Goal: Check status: Check status

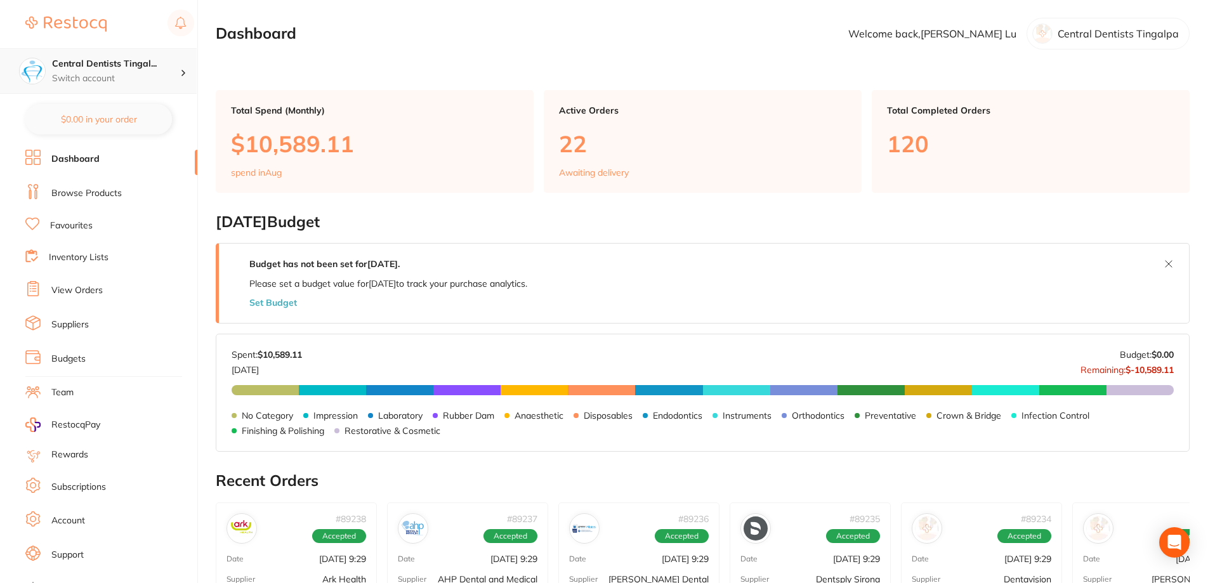
click at [136, 74] on p "Switch account" at bounding box center [116, 78] width 128 height 13
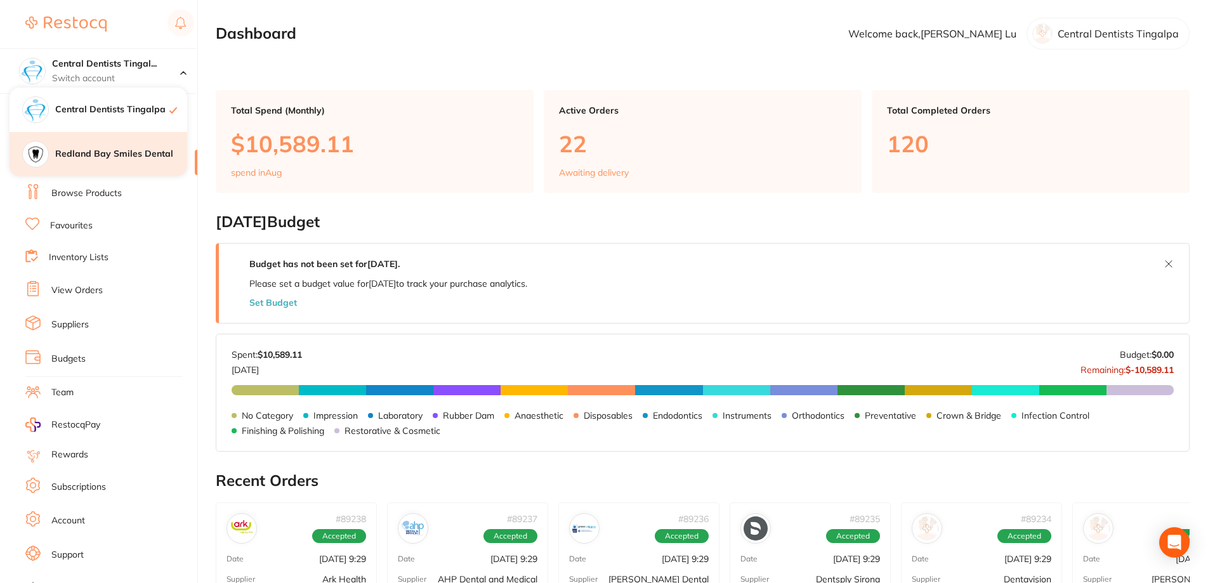
click at [134, 156] on h4 "Redland Bay Smiles Dental" at bounding box center [121, 154] width 132 height 13
checkbox input "false"
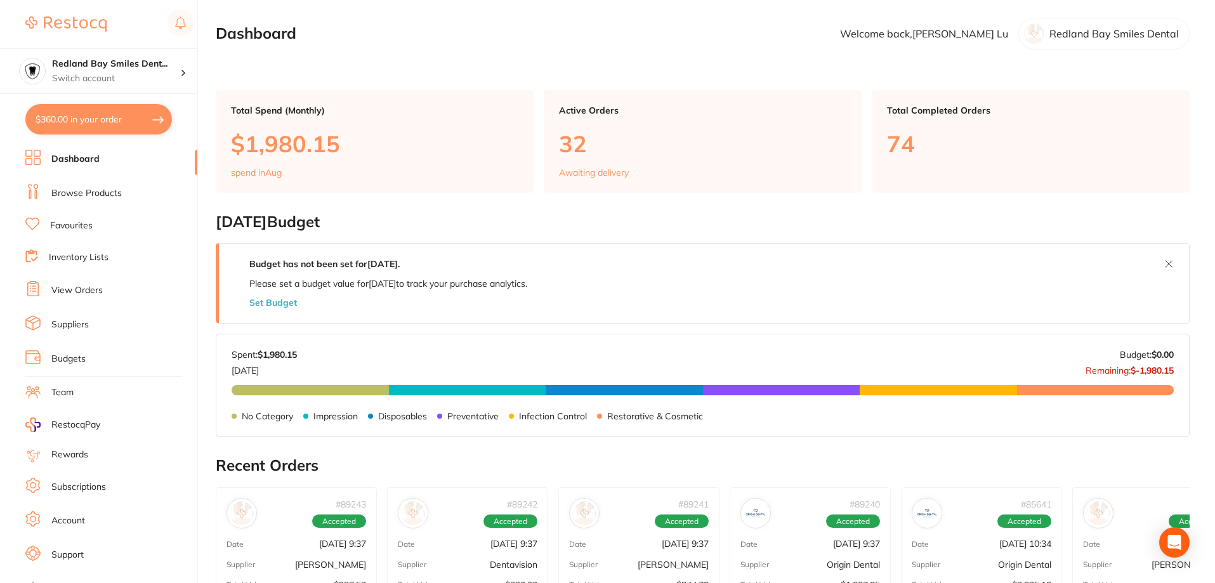
click at [86, 295] on link "View Orders" at bounding box center [76, 290] width 51 height 13
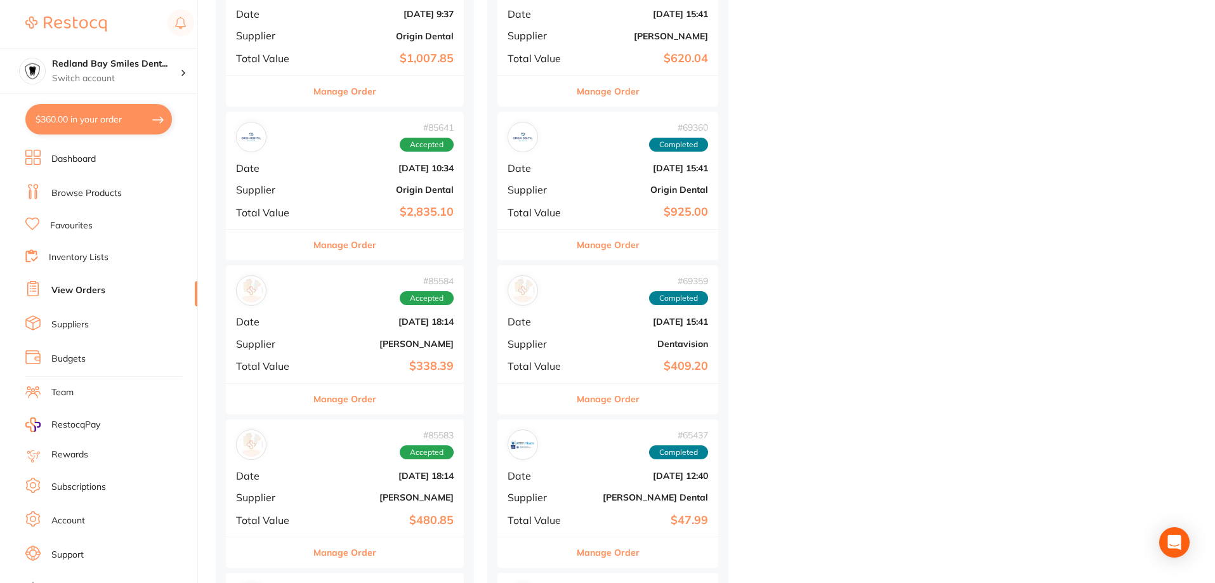
scroll to position [444, 0]
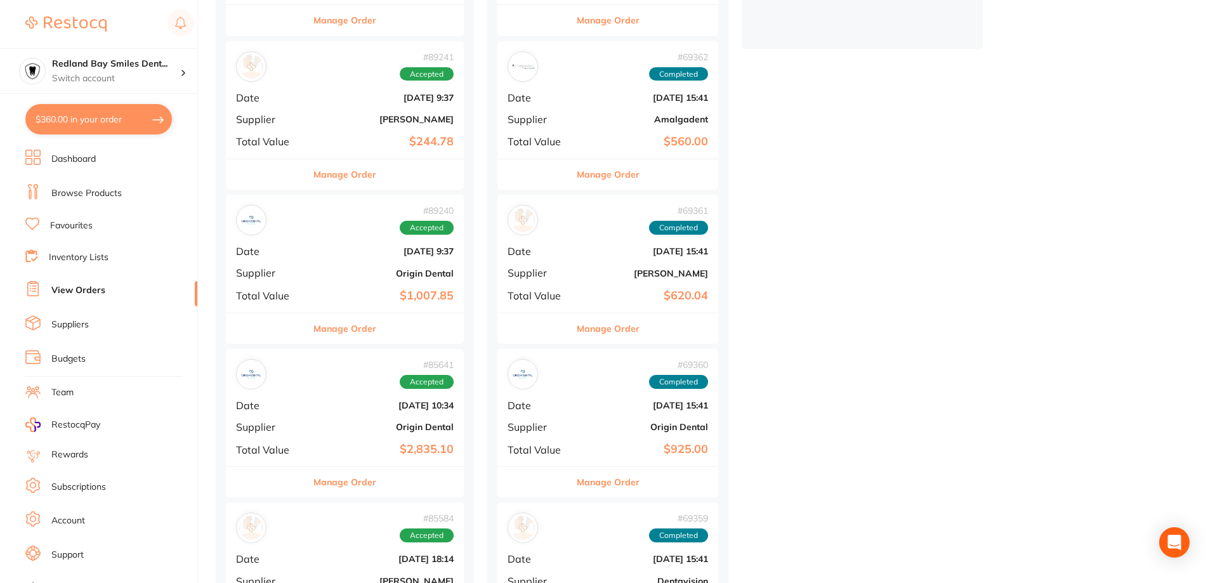
click at [311, 233] on div "# 89240 Accepted" at bounding box center [345, 220] width 218 height 30
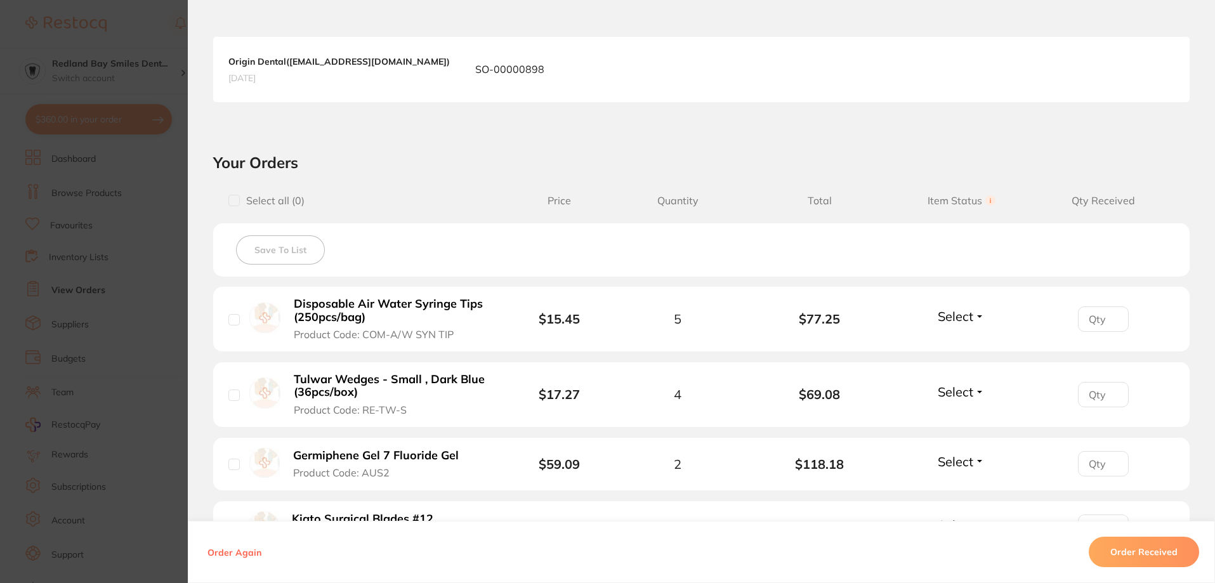
scroll to position [381, 0]
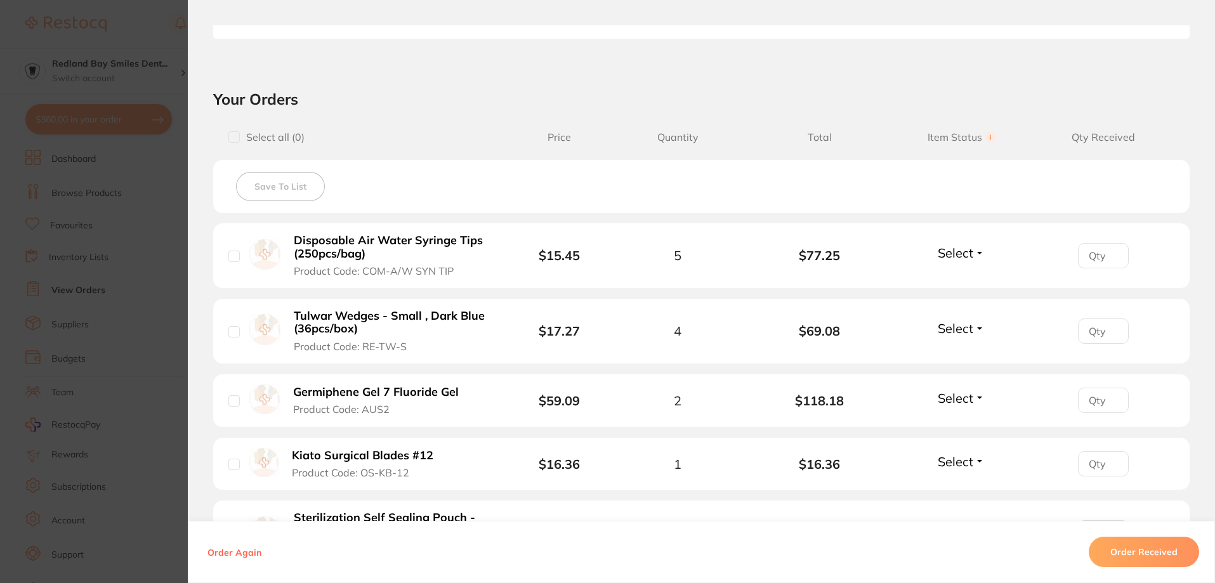
click at [961, 407] on div "Select Received Back Order" at bounding box center [961, 400] width 55 height 21
click at [965, 396] on span "Select" at bounding box center [956, 398] width 36 height 16
click at [955, 429] on span "Received" at bounding box center [961, 426] width 32 height 10
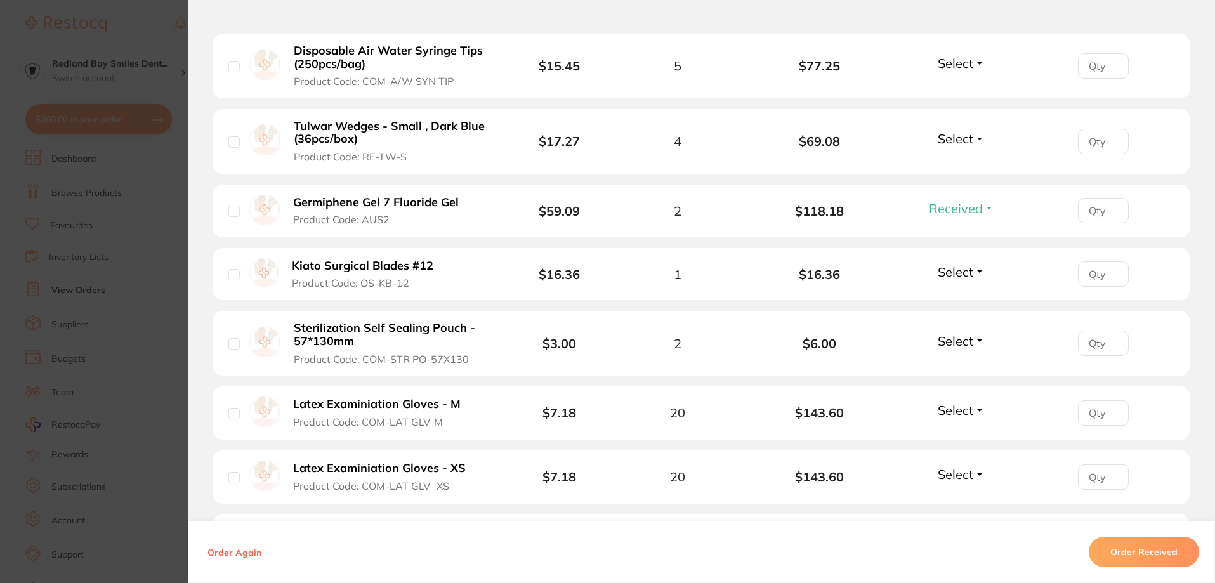
scroll to position [571, 0]
click at [974, 273] on button "Select" at bounding box center [961, 271] width 55 height 16
click at [963, 299] on span "Received" at bounding box center [961, 299] width 32 height 10
click at [966, 138] on span "Select" at bounding box center [956, 138] width 36 height 16
click at [952, 173] on button "Received" at bounding box center [961, 166] width 32 height 20
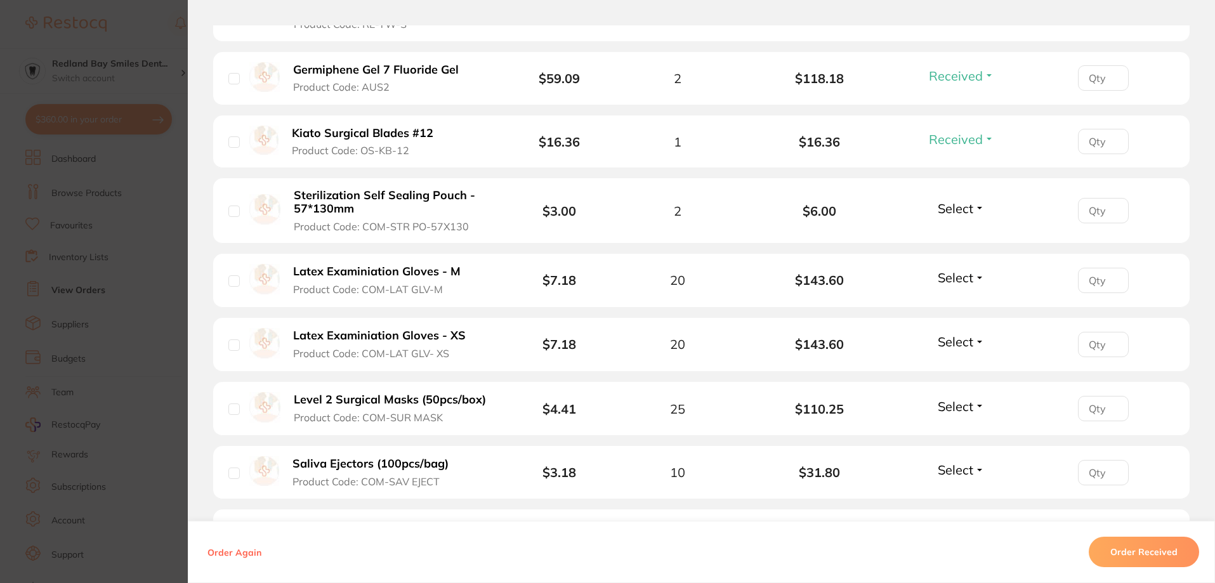
scroll to position [761, 0]
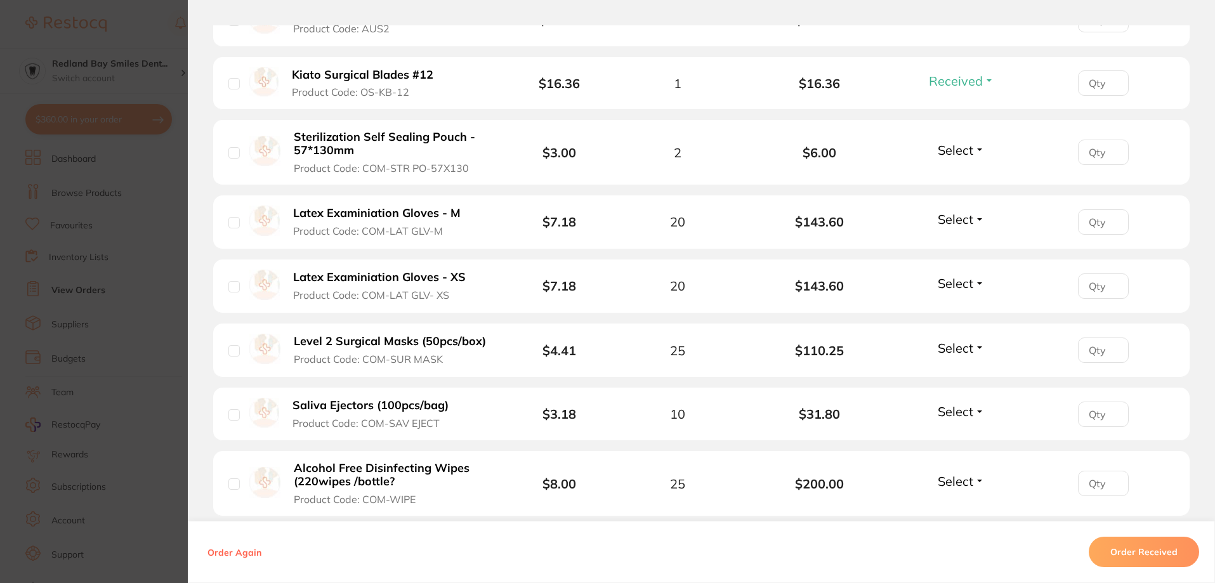
click at [954, 154] on span "Select" at bounding box center [956, 150] width 36 height 16
click at [955, 183] on button "Received" at bounding box center [961, 178] width 32 height 20
click at [971, 221] on button "Select" at bounding box center [961, 219] width 55 height 16
click at [951, 253] on button "Received" at bounding box center [961, 247] width 32 height 20
click at [972, 281] on button "Select" at bounding box center [961, 283] width 55 height 16
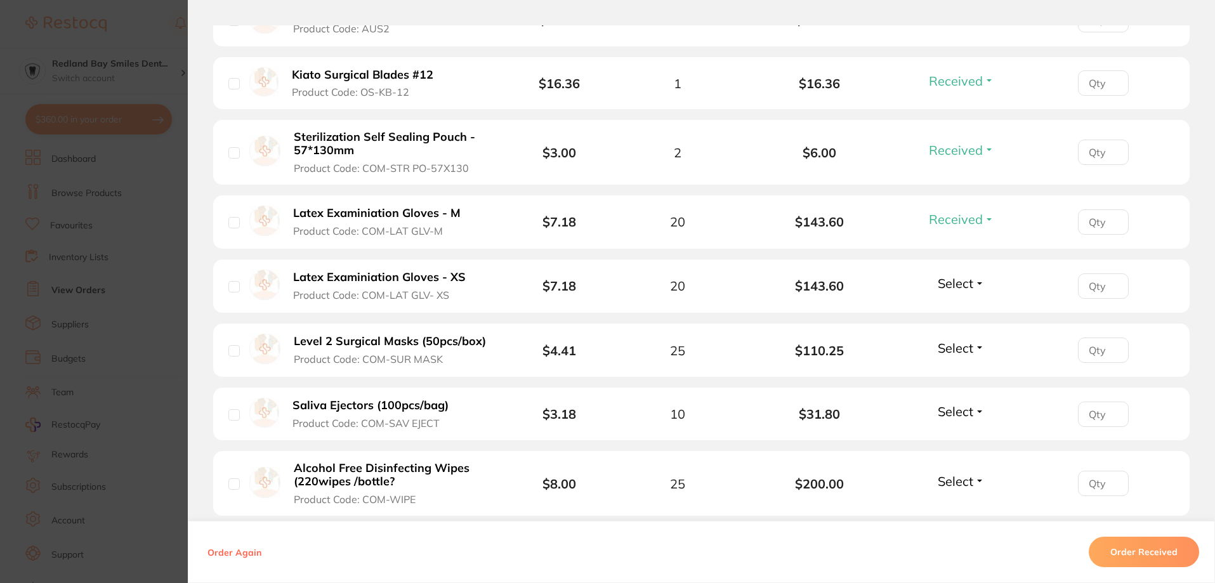
click at [902, 367] on li "Level 2 Surgical Masks (50pcs/box) Product Code: COM-SUR MASK $4.41 25 $110.25 …" at bounding box center [701, 351] width 976 height 55
click at [145, 419] on section "Order ID: Restocq- 89240 Order Information 5 Received Accepted Order Order Date…" at bounding box center [607, 291] width 1215 height 583
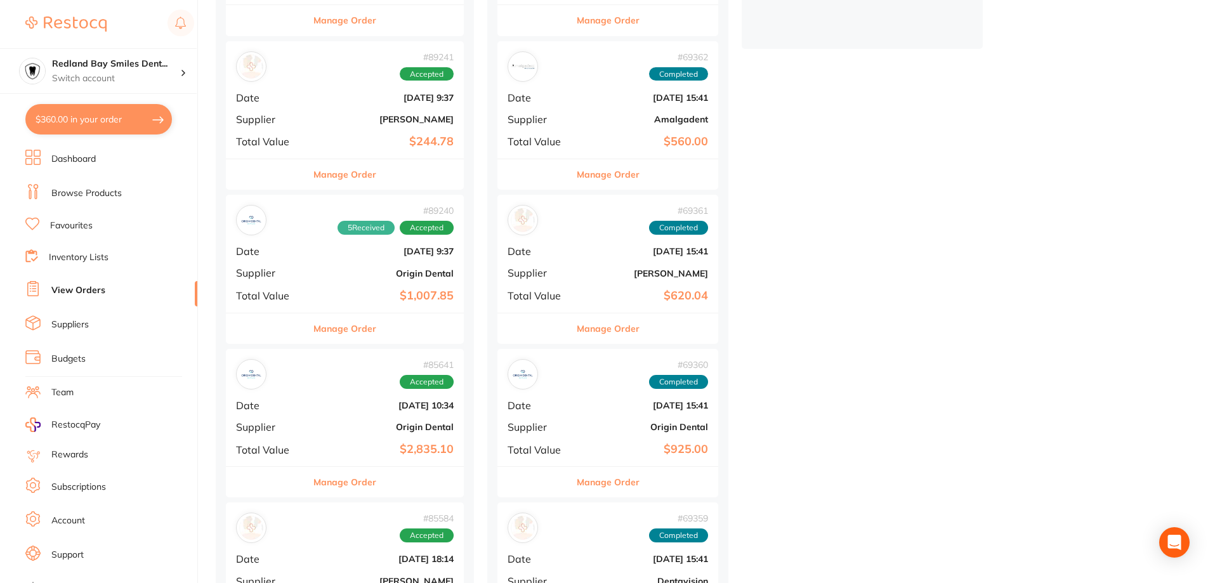
click at [354, 420] on div "# 85641 Accepted Date [DATE] 10:34 Supplier Origin Dental Total Value $2,835.10" at bounding box center [345, 407] width 238 height 117
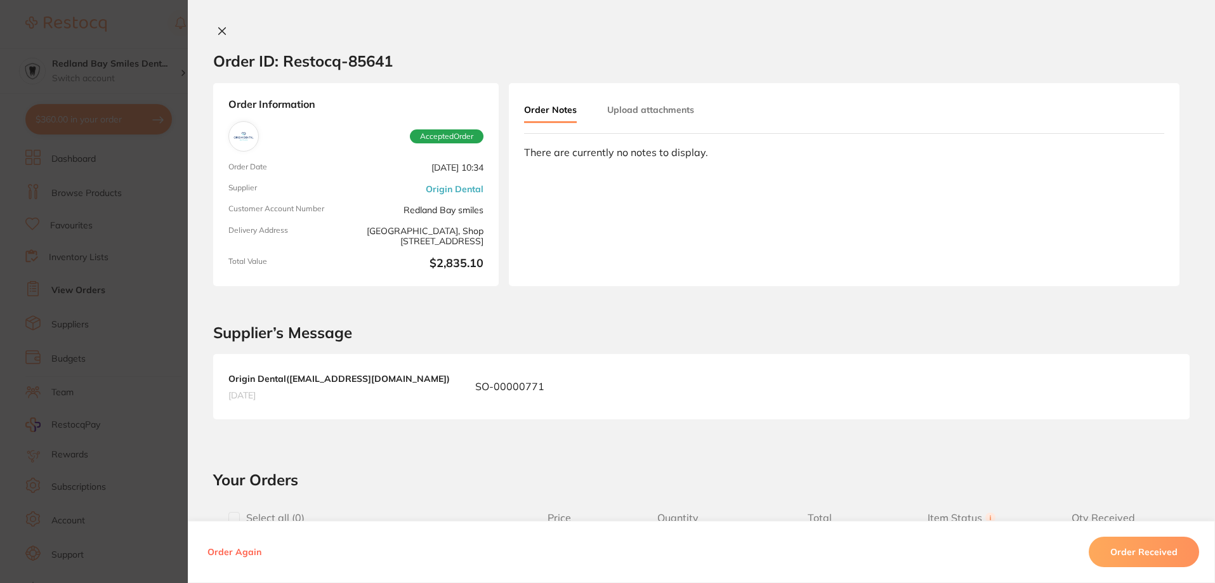
click at [153, 432] on section "Order ID: Restocq- 85641 Order Information Accepted Order Order Date [DATE] 10:…" at bounding box center [607, 291] width 1215 height 583
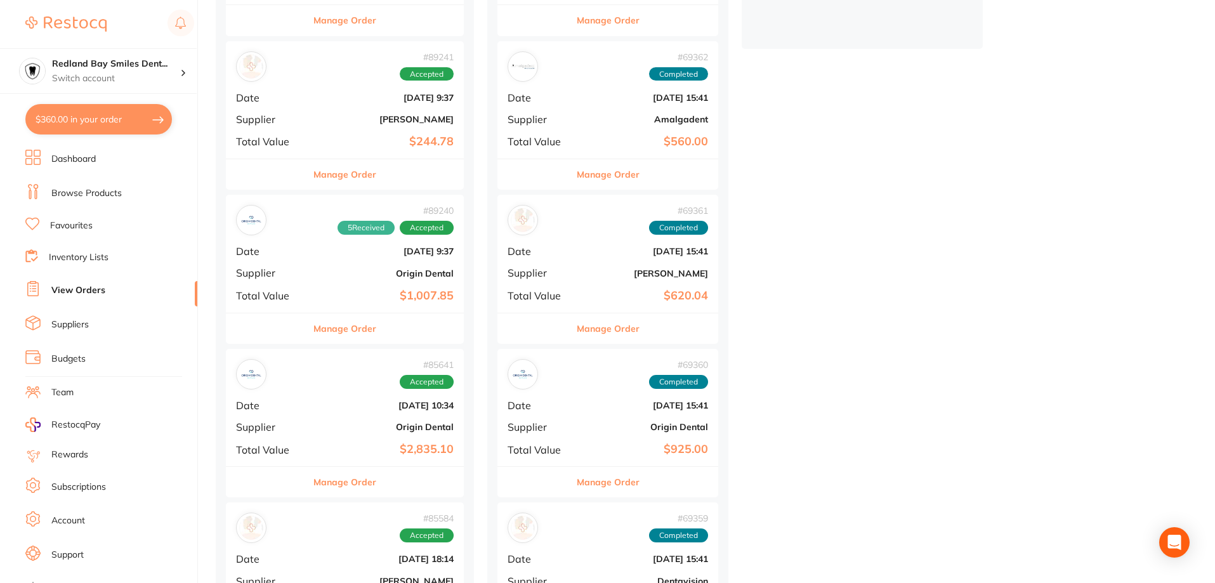
click at [332, 276] on b "Origin Dental" at bounding box center [384, 273] width 138 height 10
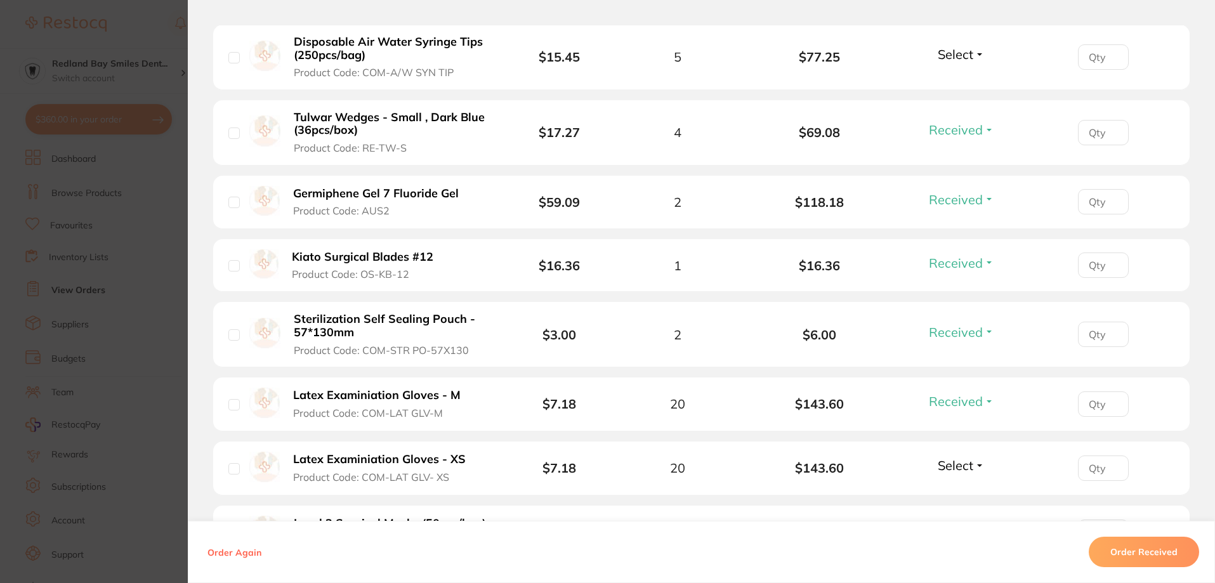
scroll to position [825, 0]
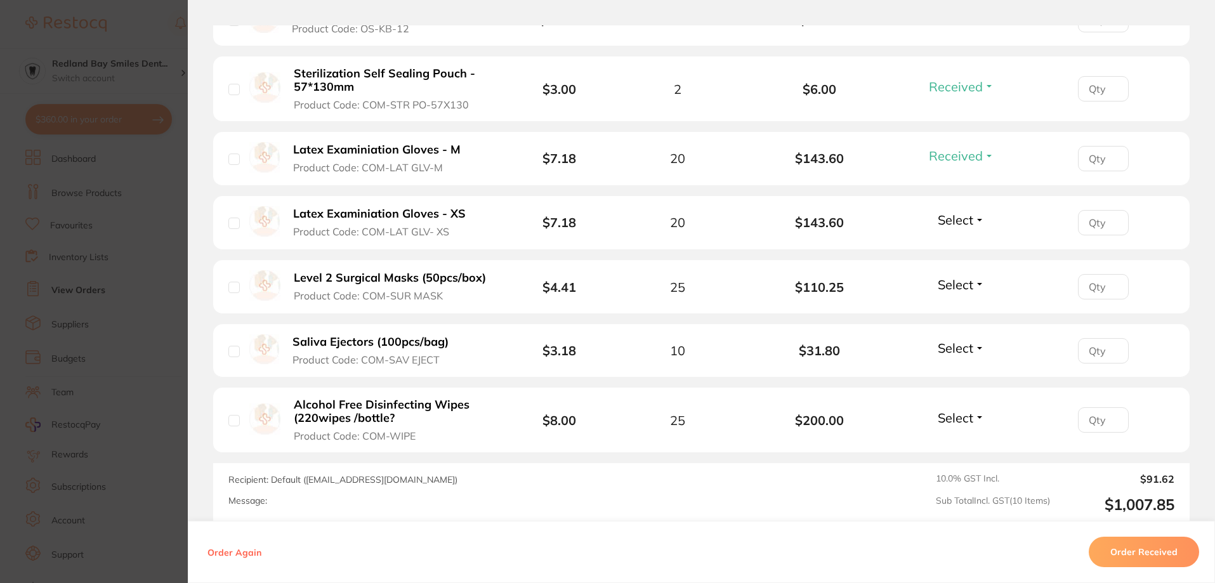
click at [950, 283] on span "Select" at bounding box center [956, 285] width 36 height 16
click at [948, 310] on span "Received" at bounding box center [961, 312] width 32 height 10
click at [946, 354] on span "Select" at bounding box center [956, 348] width 36 height 16
click at [941, 377] on ul "Received Back Order" at bounding box center [961, 385] width 49 height 49
click at [954, 379] on span "Received" at bounding box center [961, 375] width 32 height 10
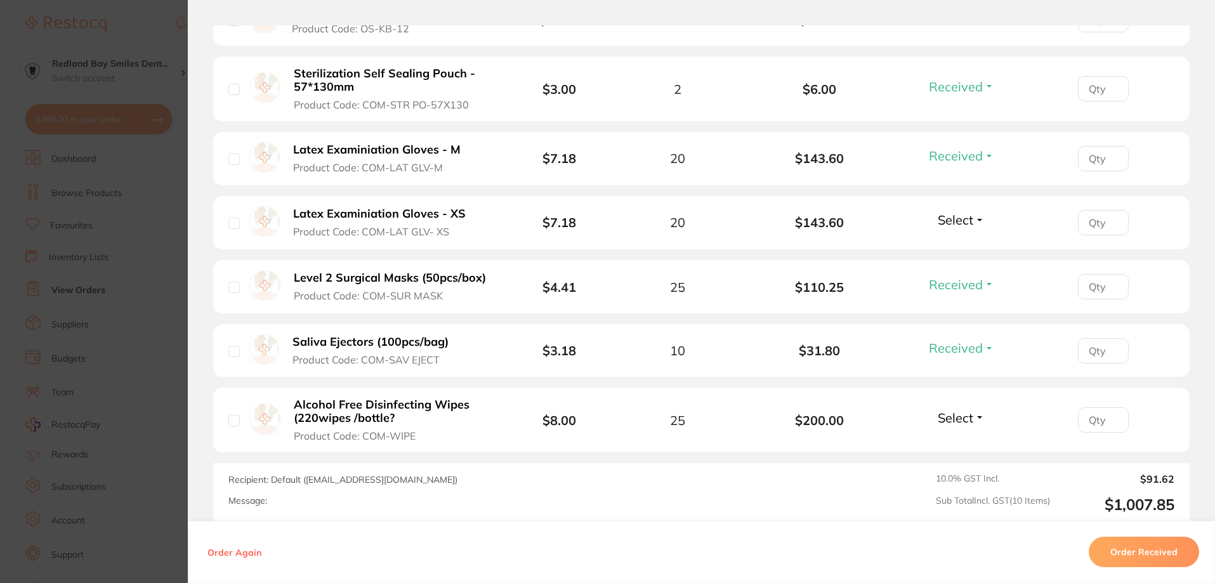
click at [952, 414] on span "Select" at bounding box center [956, 418] width 36 height 16
click at [966, 445] on span "Received" at bounding box center [961, 445] width 32 height 10
click at [895, 501] on div "Recipient: Default ( [EMAIL_ADDRESS][DOMAIN_NAME] ) Message: 10.0 % GST Incl. $…" at bounding box center [701, 493] width 976 height 60
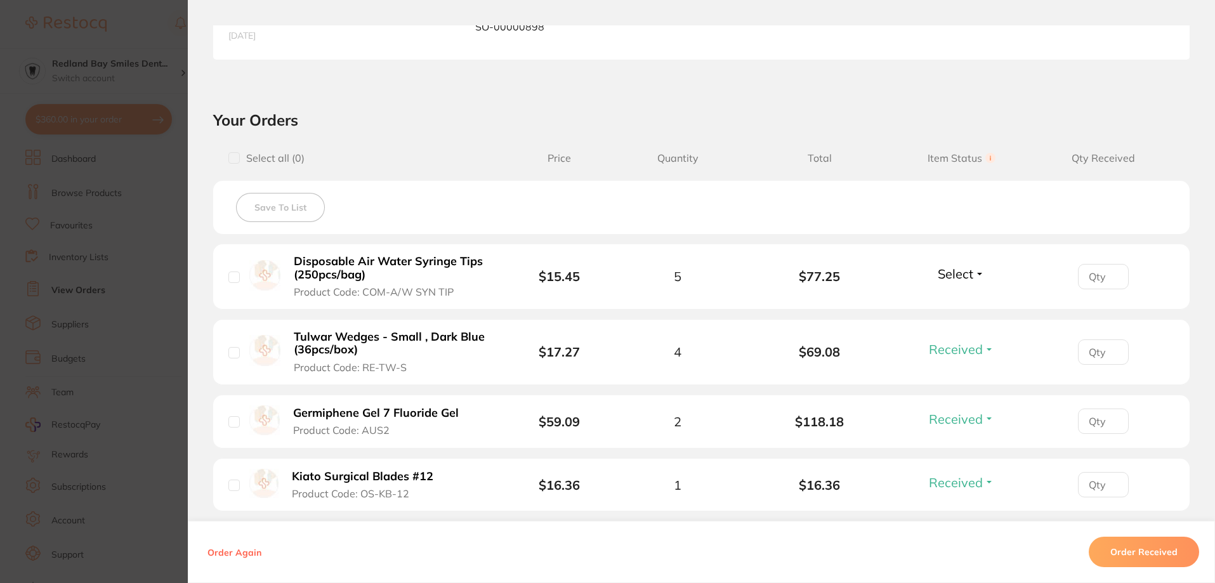
scroll to position [317, 0]
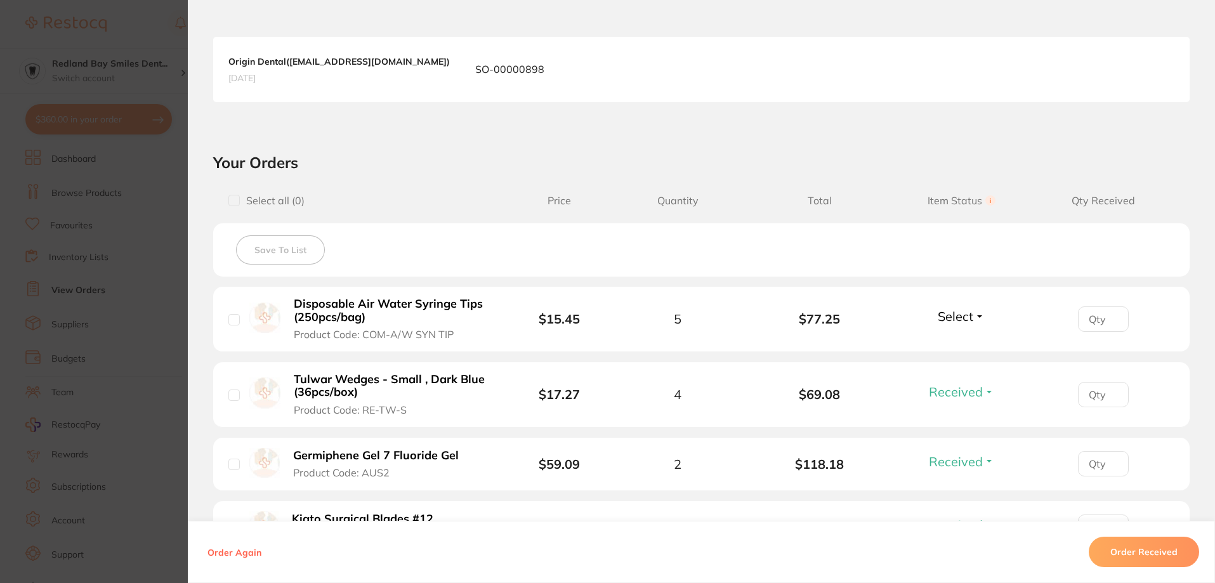
click at [966, 315] on span "Select" at bounding box center [956, 316] width 36 height 16
click at [948, 363] on li "Tulwar Wedges - Small , Dark Blue (36pcs/box) Product Code: RE-TW-S $17.27 4 $6…" at bounding box center [701, 394] width 976 height 65
click at [958, 318] on span "Select" at bounding box center [956, 316] width 36 height 16
click at [947, 367] on span "Back Order" at bounding box center [961, 363] width 39 height 10
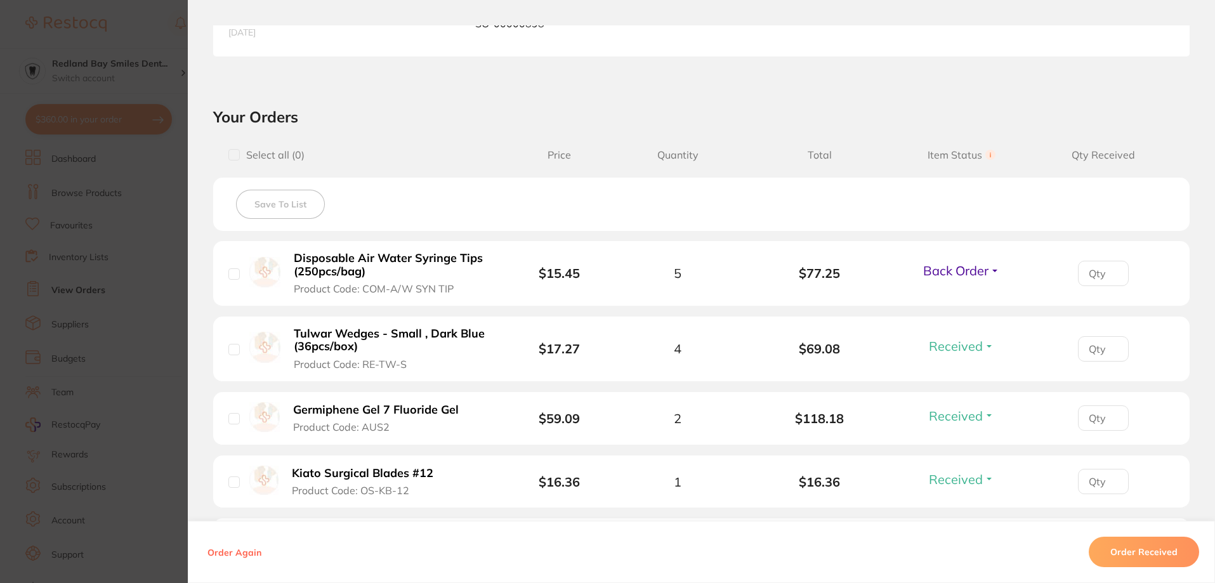
scroll to position [698, 0]
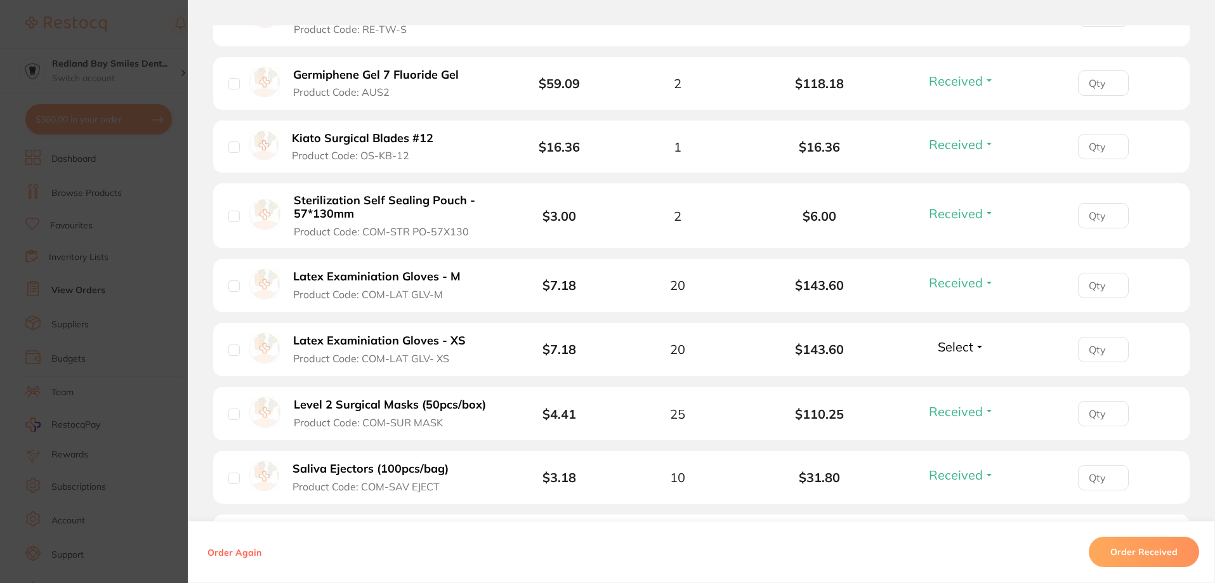
click at [152, 368] on section "Order ID: Restocq- 89240 Order Information 8 Received 1 Back Order Accepted Ord…" at bounding box center [607, 291] width 1215 height 583
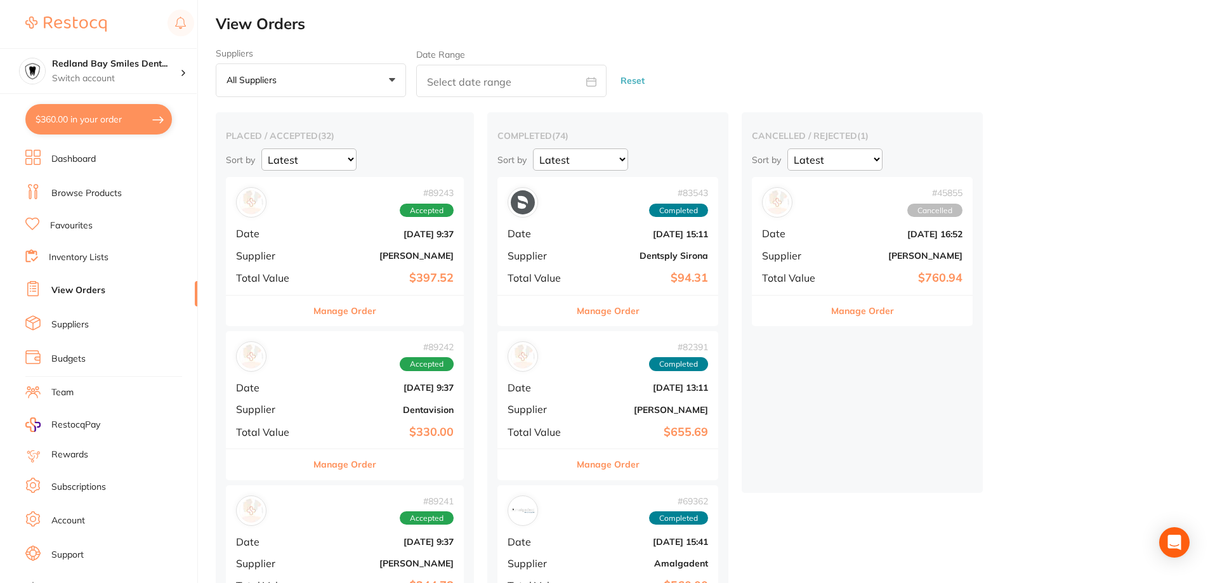
click at [368, 436] on b "$330.00" at bounding box center [384, 432] width 138 height 13
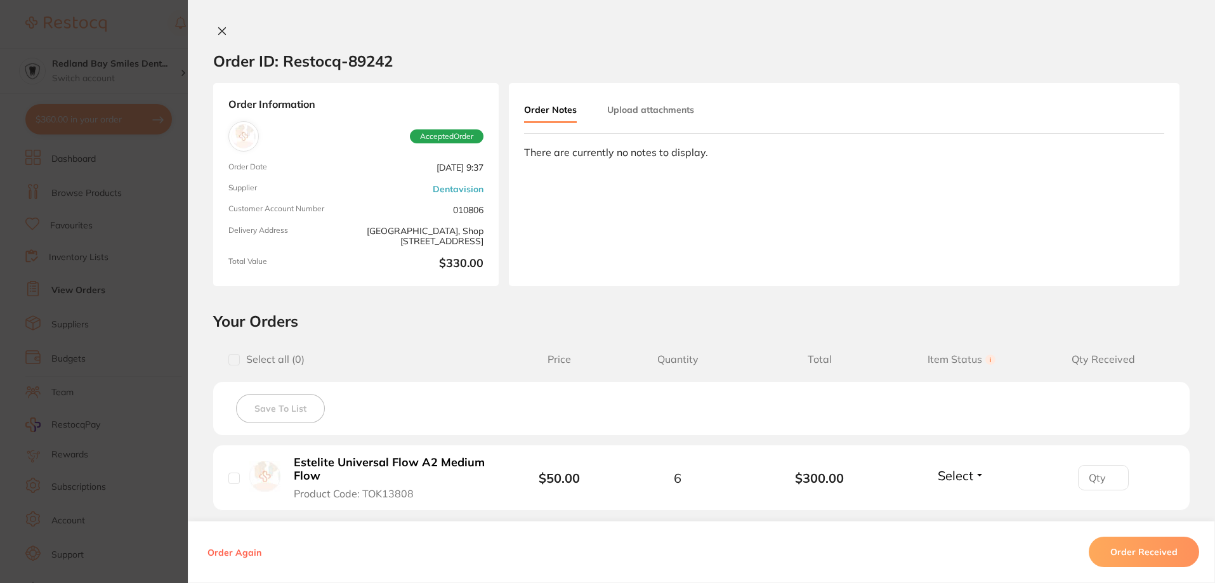
click at [105, 386] on section "Order ID: Restocq- 89242 Order Information Accepted Order Order Date [DATE] 9:3…" at bounding box center [607, 291] width 1215 height 583
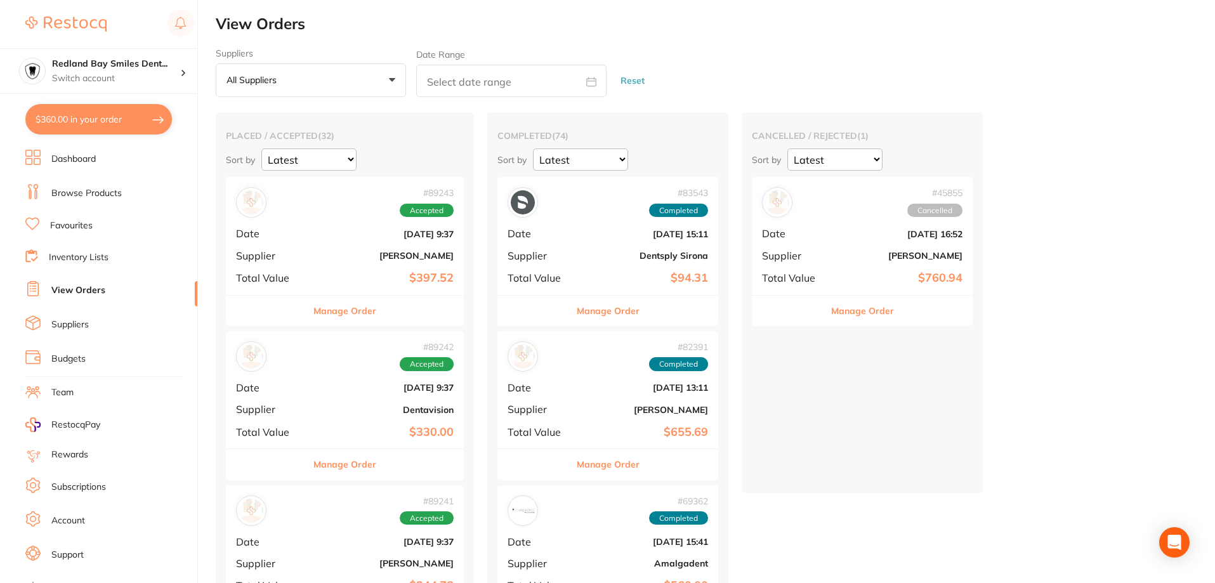
click at [380, 249] on div "# 89243 Accepted Date [DATE] 9:37 Supplier [PERSON_NAME] Total Value $397.52" at bounding box center [345, 235] width 238 height 117
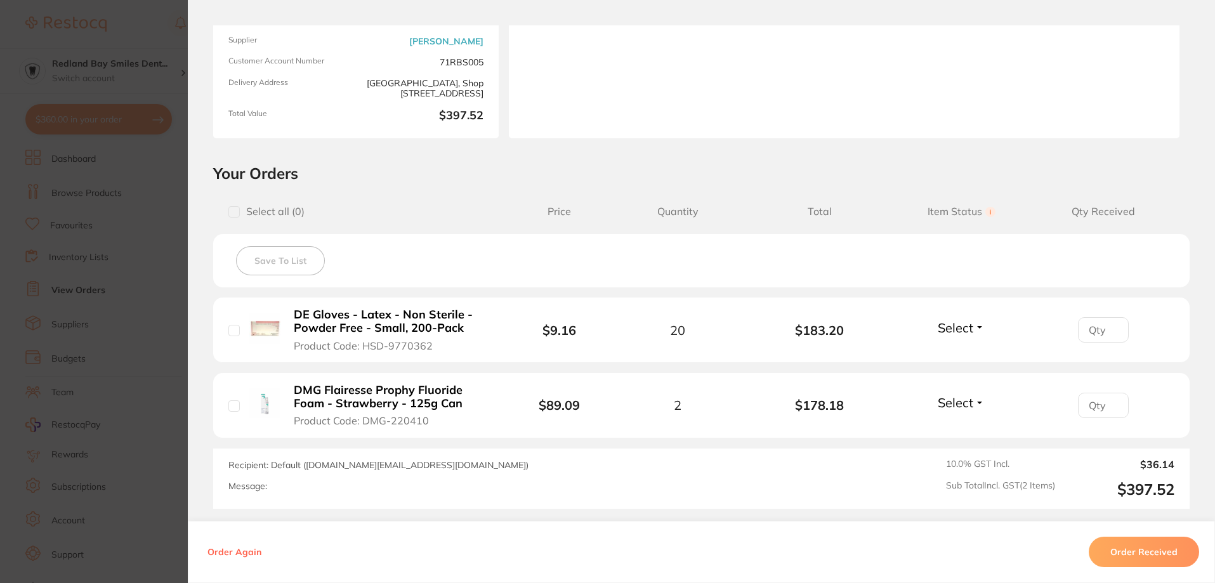
scroll to position [263, 0]
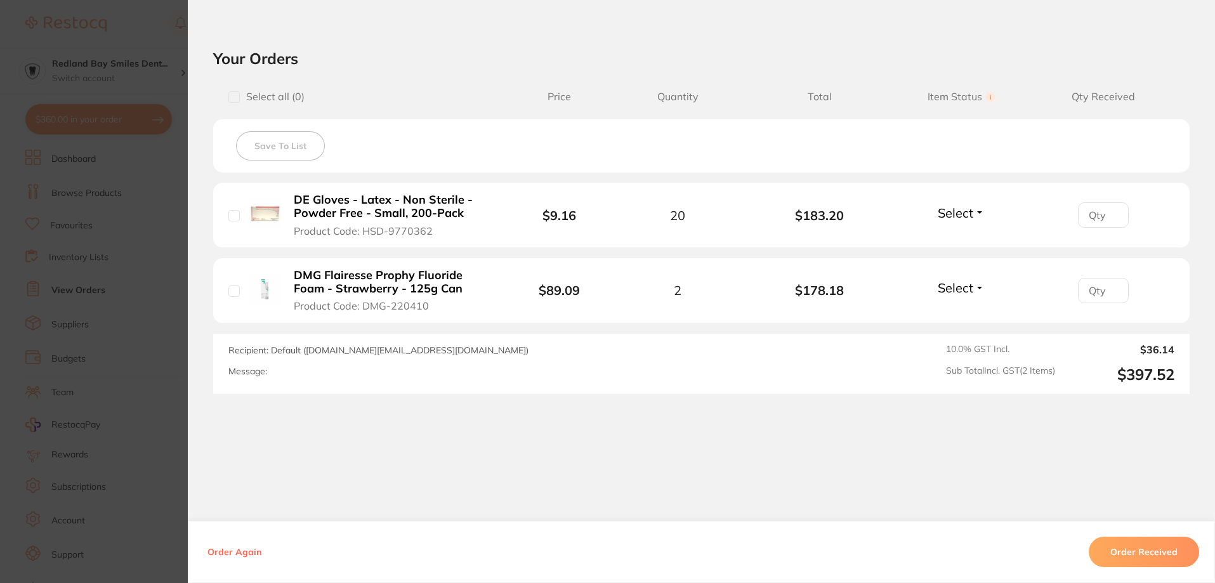
click at [169, 353] on section "Order ID: Restocq- 89243 Order Information Accepted Order Order Date [DATE] 9:3…" at bounding box center [607, 291] width 1215 height 583
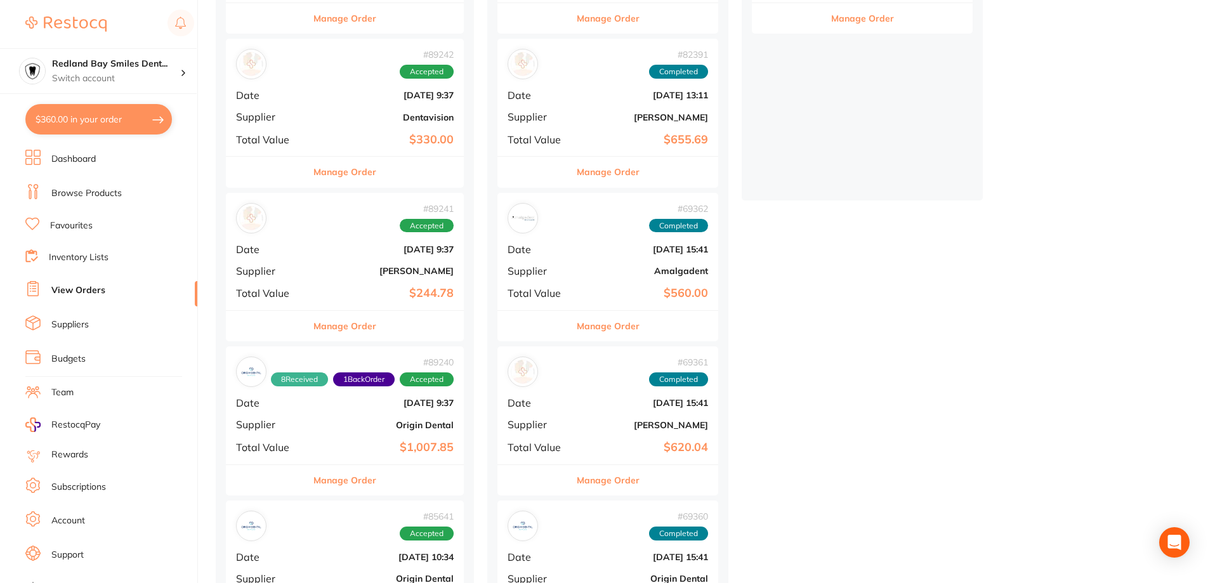
scroll to position [381, 0]
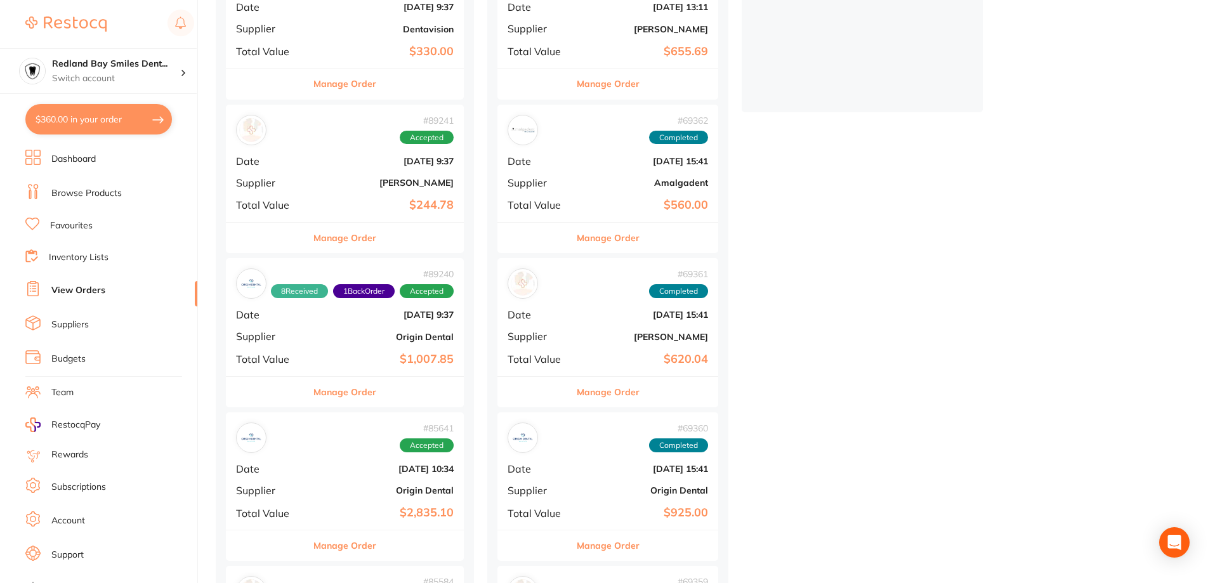
click at [384, 213] on div "# 89241 Accepted Date [DATE] 9:37 Supplier [PERSON_NAME] Total Value $244.78" at bounding box center [345, 163] width 238 height 117
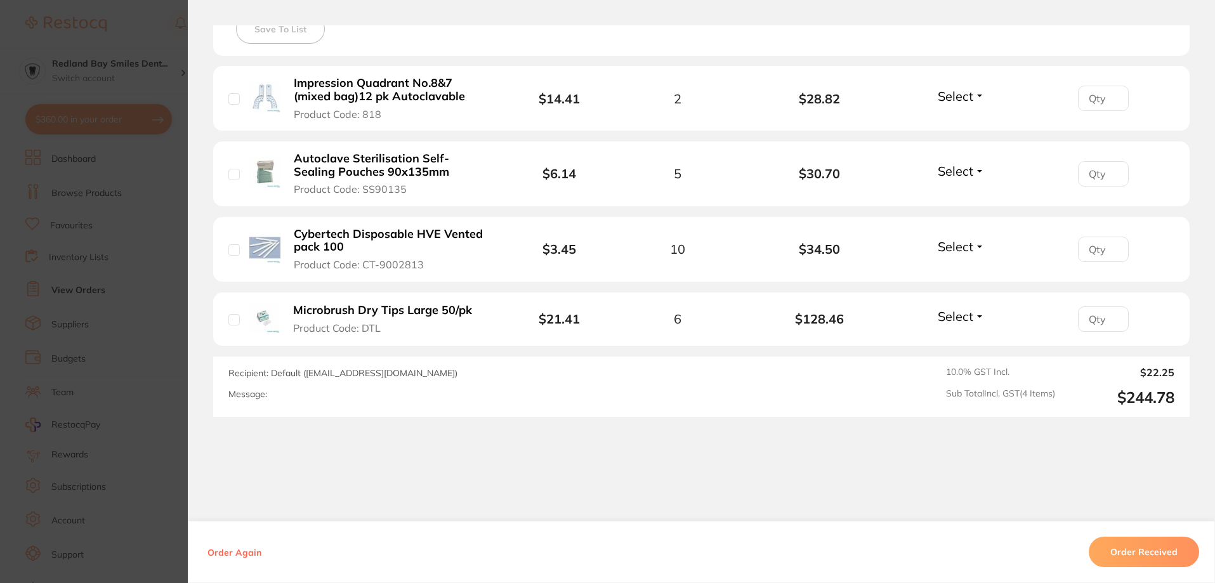
scroll to position [381, 0]
click at [169, 347] on section "Order ID: Restocq- 89241 Order Information Accepted Order Order Date [DATE] 9:3…" at bounding box center [607, 291] width 1215 height 583
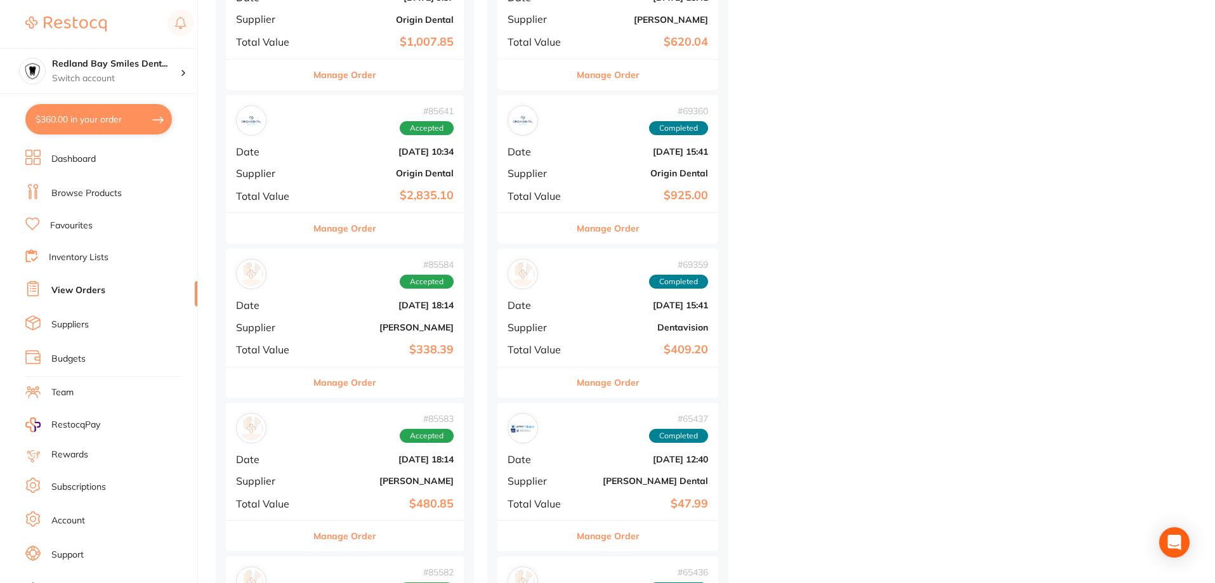
scroll to position [634, 0]
